Goal: Task Accomplishment & Management: Manage account settings

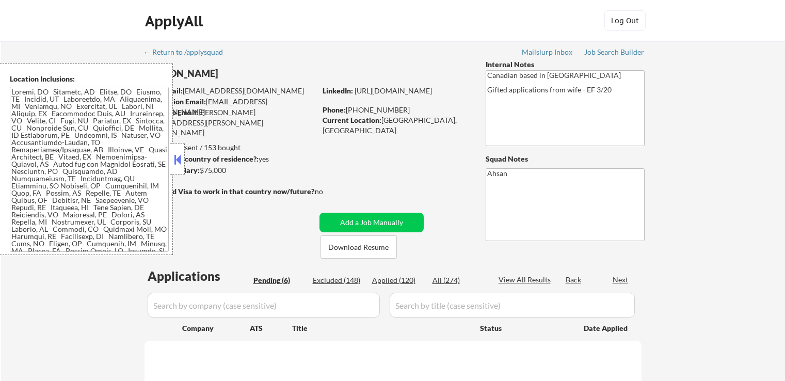
select select ""pending""
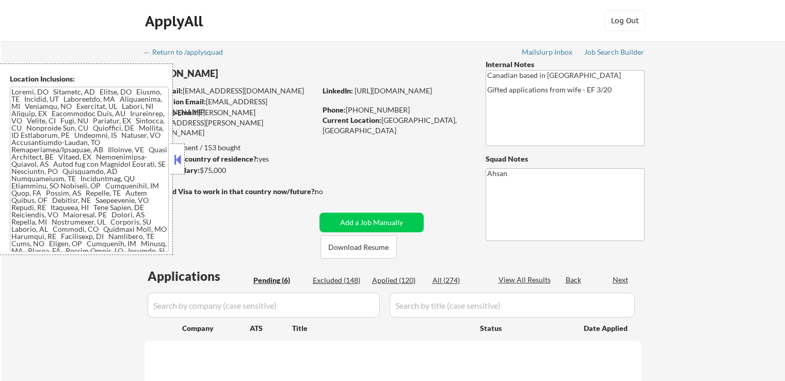
select select ""pending""
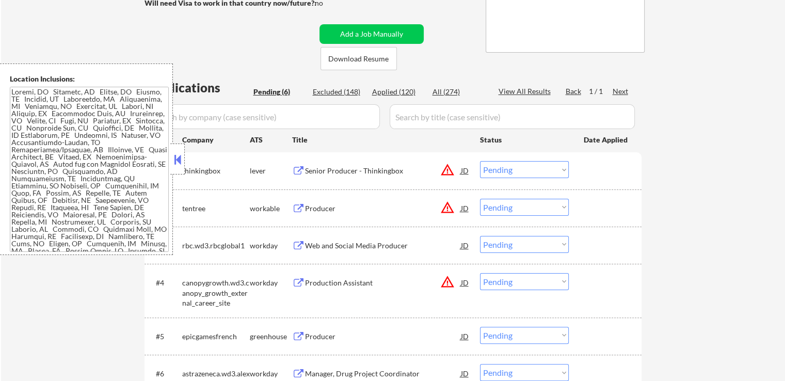
scroll to position [206, 0]
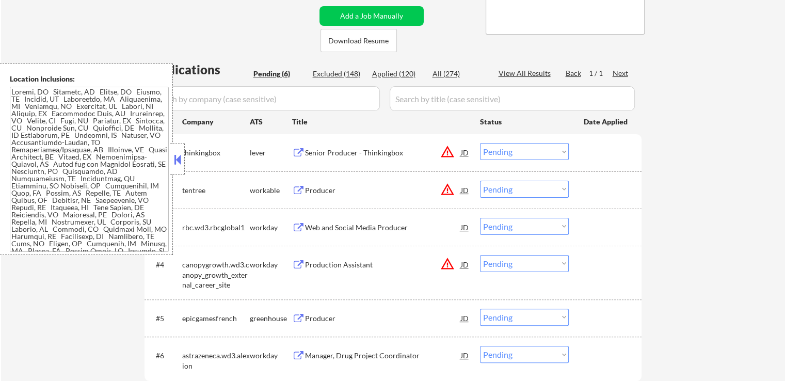
click at [332, 190] on div "Producer" at bounding box center [383, 190] width 156 height 10
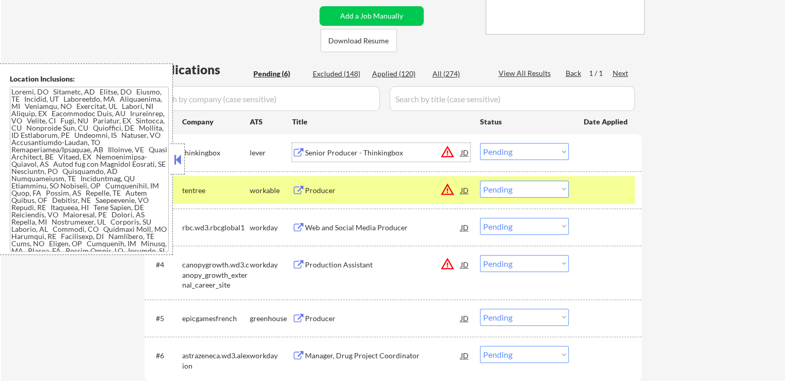
click at [338, 156] on div "Senior Producer - Thinkingbox" at bounding box center [383, 153] width 156 height 10
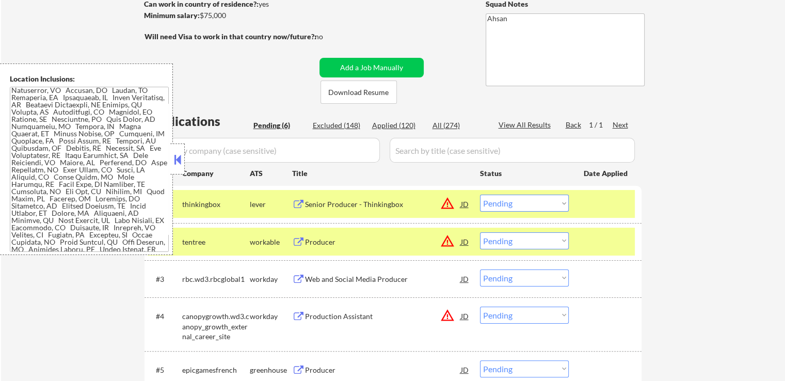
scroll to position [258, 0]
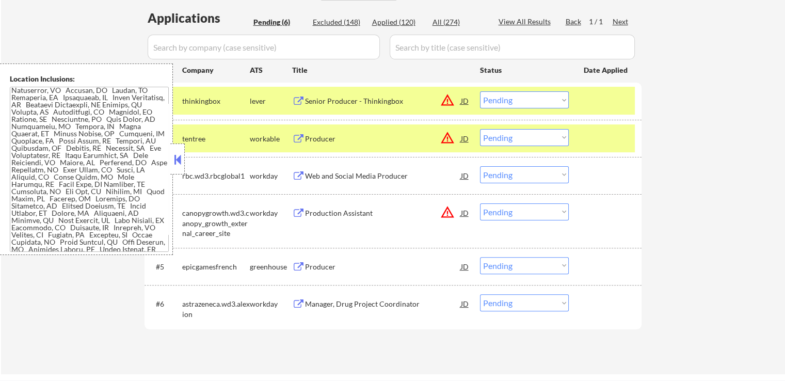
drag, startPoint x: 518, startPoint y: 136, endPoint x: 522, endPoint y: 144, distance: 9.5
click at [518, 136] on select "Choose an option... Pending Applied Excluded (Questions) Excluded (Expired) Exc…" at bounding box center [524, 137] width 89 height 17
click at [480, 129] on select "Choose an option... Pending Applied Excluded (Questions) Excluded (Expired) Exc…" at bounding box center [524, 137] width 89 height 17
select select ""pending""
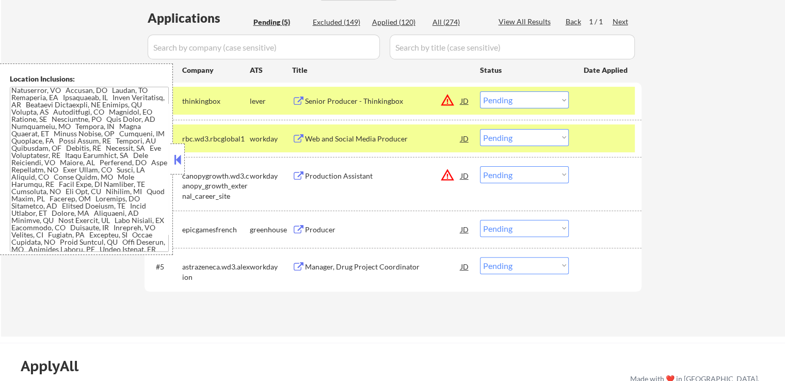
scroll to position [310, 0]
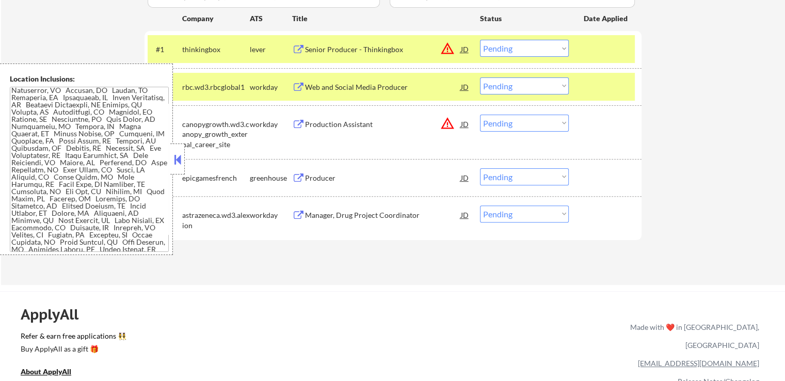
click at [303, 174] on button at bounding box center [298, 178] width 13 height 10
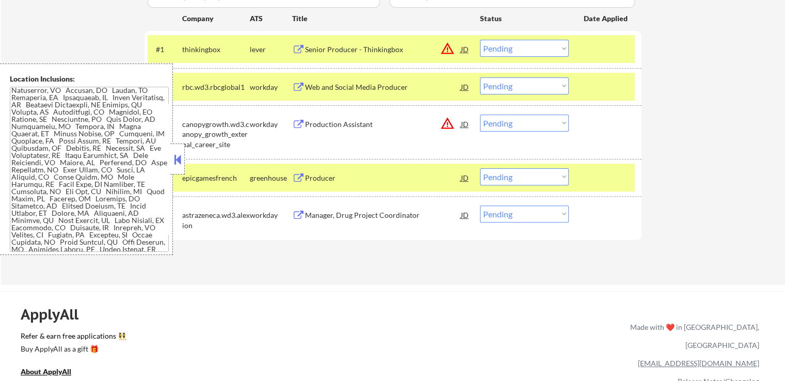
click at [497, 49] on select "Choose an option... Pending Applied Excluded (Questions) Excluded (Expired) Exc…" at bounding box center [524, 48] width 89 height 17
click at [480, 40] on select "Choose an option... Pending Applied Excluded (Questions) Excluded (Expired) Exc…" at bounding box center [524, 48] width 89 height 17
select select ""pending""
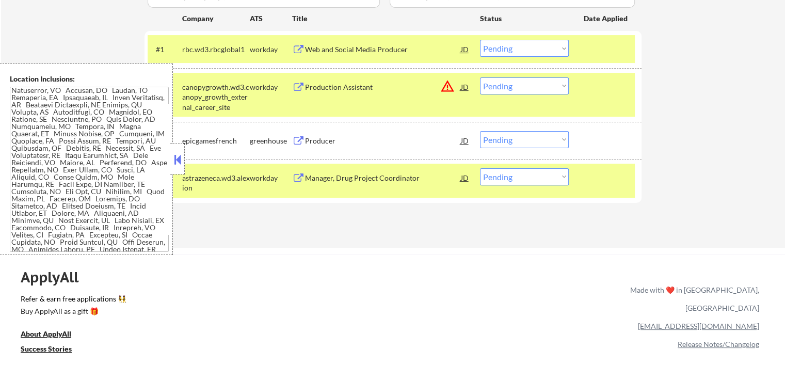
click at [465, 137] on div "JD" at bounding box center [465, 140] width 10 height 19
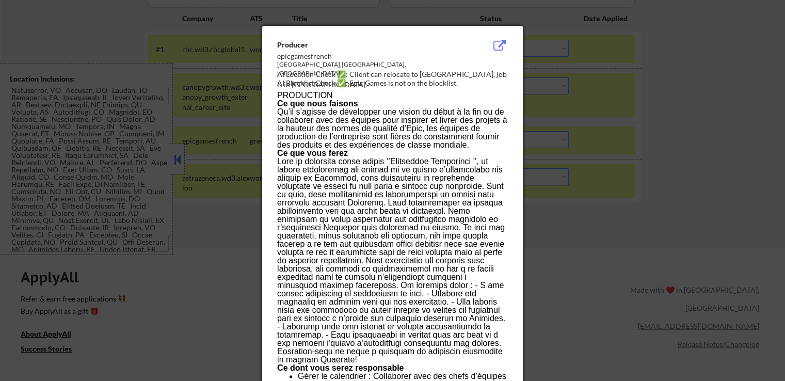
click at [613, 211] on div at bounding box center [392, 190] width 785 height 381
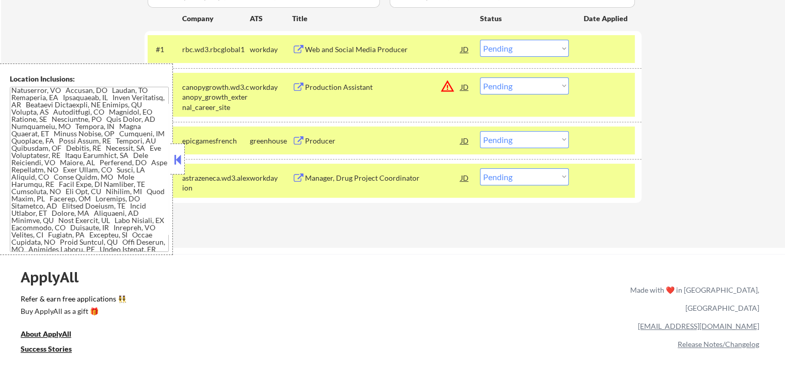
click at [508, 144] on select "Choose an option... Pending Applied Excluded (Questions) Excluded (Expired) Exc…" at bounding box center [524, 139] width 89 height 17
click at [480, 131] on select "Choose an option... Pending Applied Excluded (Questions) Excluded (Expired) Exc…" at bounding box center [524, 139] width 89 height 17
select select ""pending""
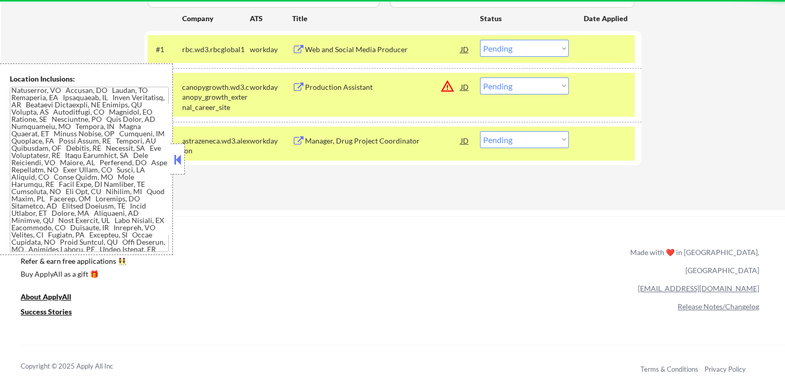
click at [346, 141] on div "Manager, Drug Project Coordinator" at bounding box center [383, 141] width 156 height 10
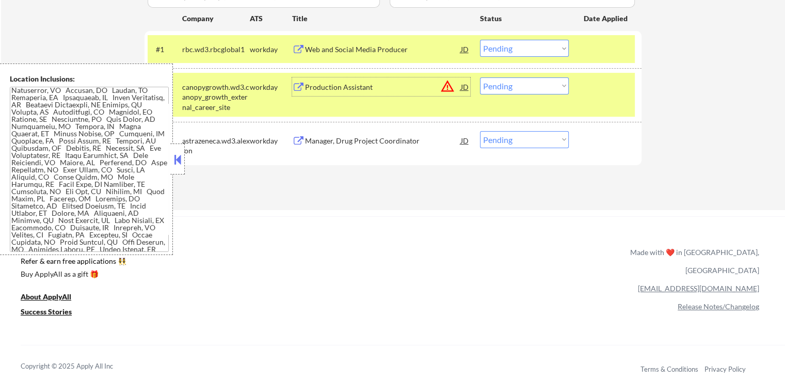
click at [330, 85] on div "Production Assistant" at bounding box center [383, 87] width 156 height 10
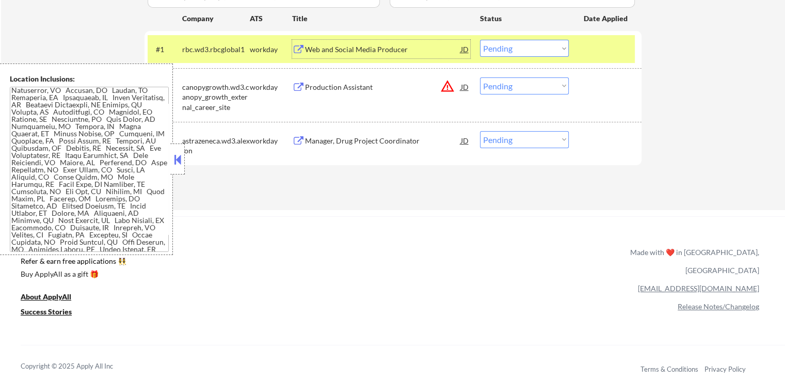
click at [322, 48] on div "Web and Social Media Producer" at bounding box center [383, 49] width 156 height 10
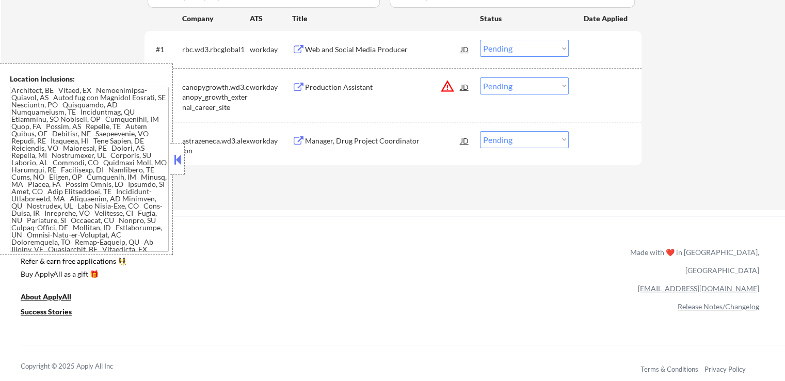
scroll to position [449, 0]
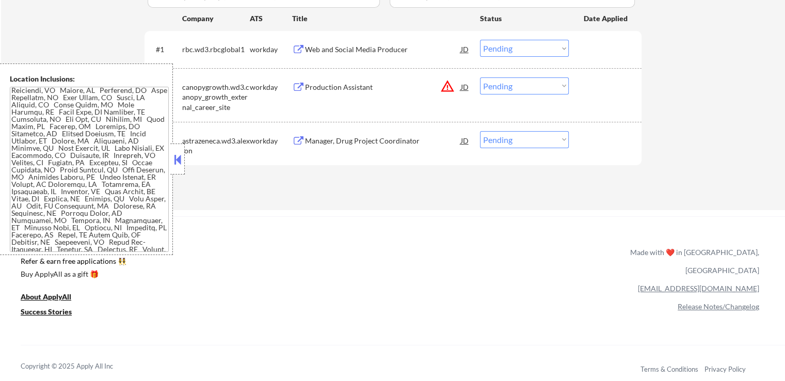
click at [512, 88] on select "Choose an option... Pending Applied Excluded (Questions) Excluded (Expired) Exc…" at bounding box center [524, 85] width 89 height 17
click at [480, 77] on select "Choose an option... Pending Applied Excluded (Questions) Excluded (Expired) Exc…" at bounding box center [524, 85] width 89 height 17
select select ""pending""
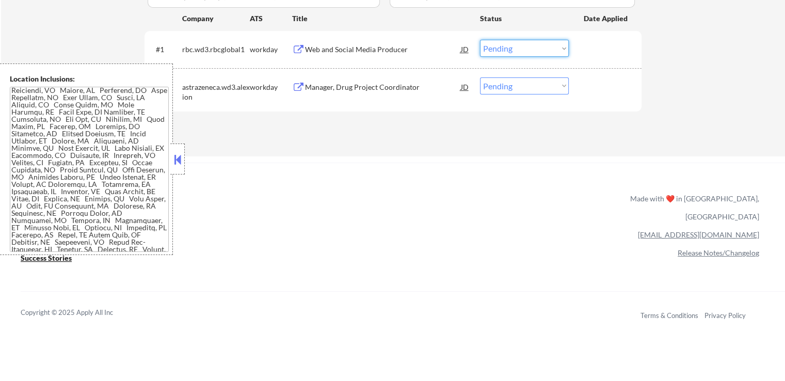
click at [525, 50] on select "Choose an option... Pending Applied Excluded (Questions) Excluded (Expired) Exc…" at bounding box center [524, 48] width 89 height 17
click at [480, 40] on select "Choose an option... Pending Applied Excluded (Questions) Excluded (Expired) Exc…" at bounding box center [524, 48] width 89 height 17
select select ""pending""
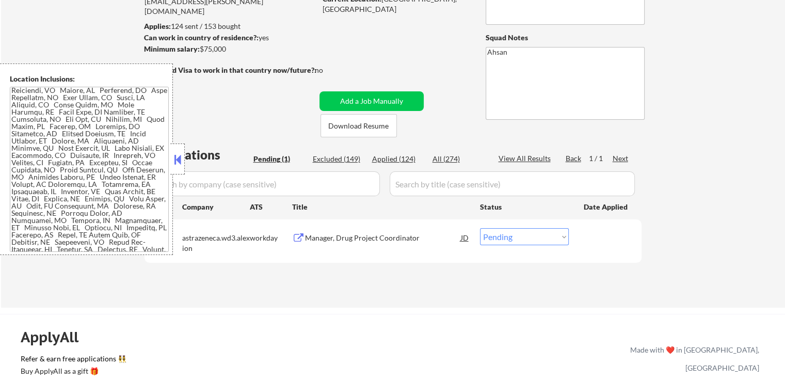
scroll to position [103, 0]
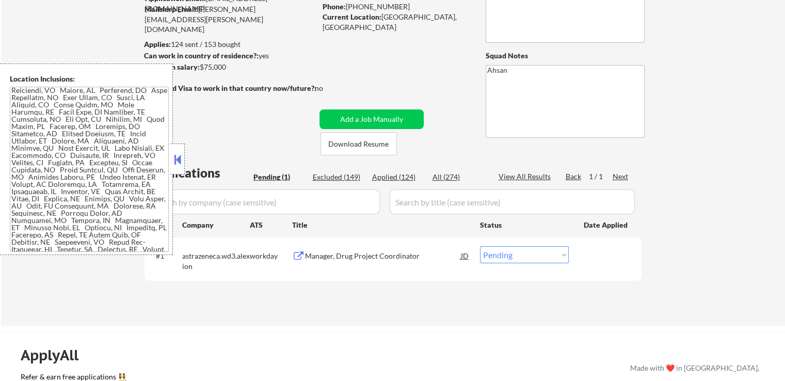
click at [431, 63] on div "← Return to /applysquad Mailslurp Inbox Job Search Builder [PERSON_NAME] User E…" at bounding box center [393, 127] width 515 height 379
